Goal: Task Accomplishment & Management: Complete application form

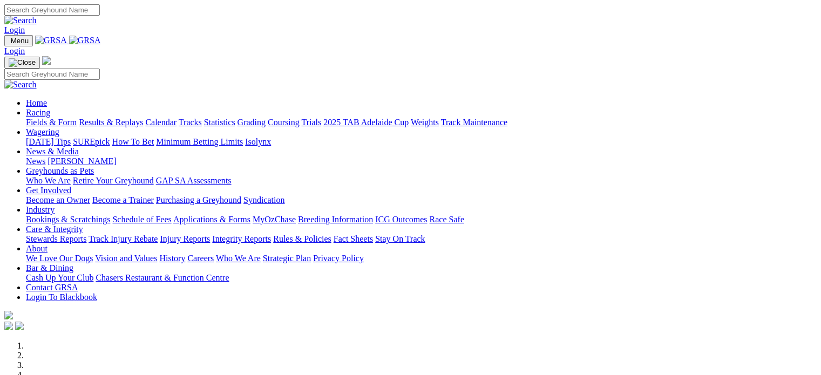
type input "[EMAIL_ADDRESS][DOMAIN_NAME]"
click at [25, 25] on link "Login" at bounding box center [14, 29] width 21 height 9
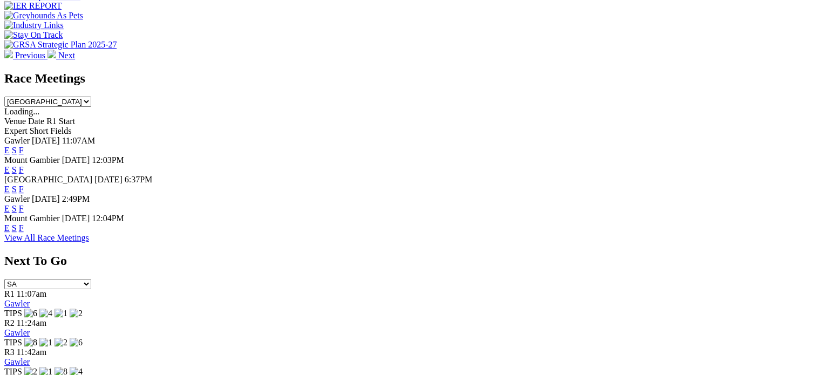
scroll to position [486, 0]
click at [83, 375] on img at bounding box center [43, 381] width 79 height 10
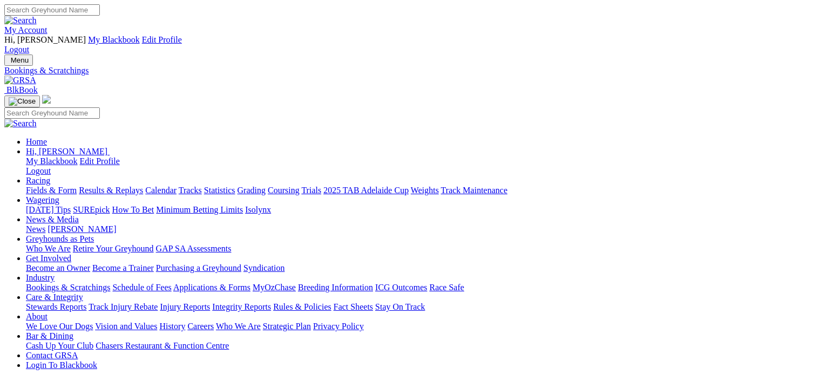
scroll to position [216, 0]
